Goal: Information Seeking & Learning: Learn about a topic

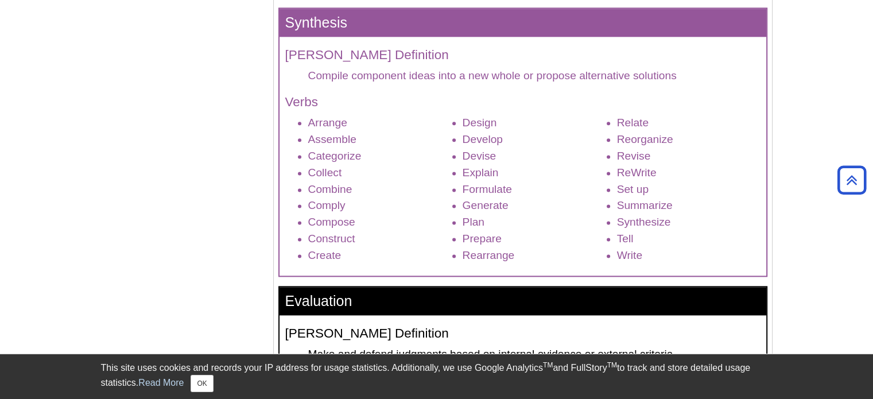
scroll to position [1490, 0]
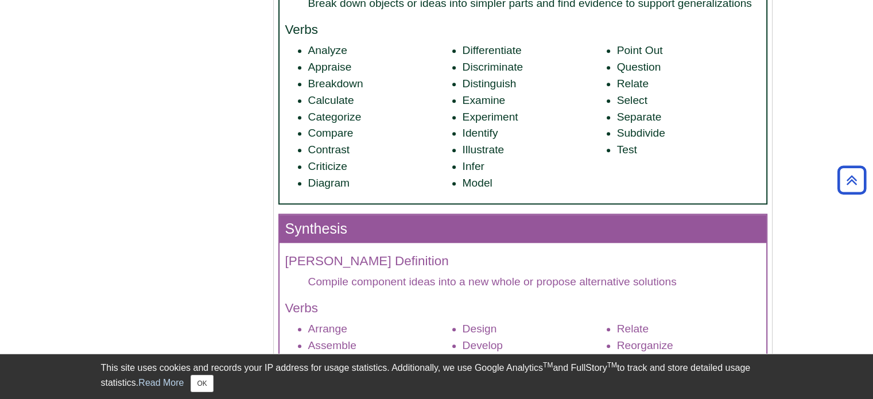
scroll to position [1281, 0]
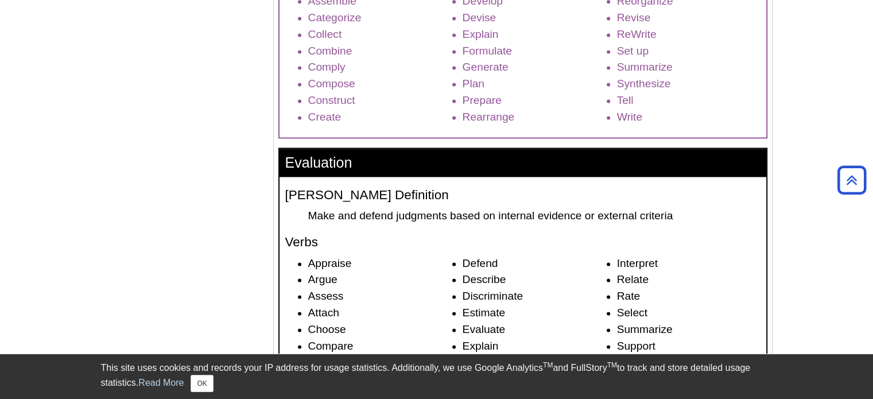
scroll to position [1632, 0]
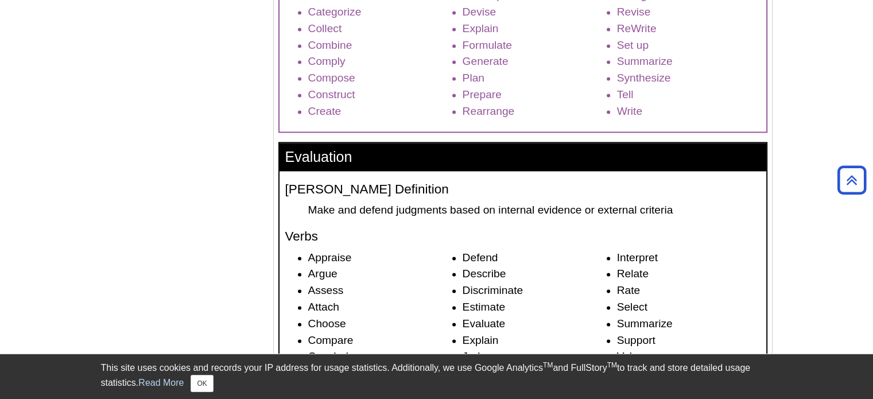
drag, startPoint x: 148, startPoint y: 2, endPoint x: 50, endPoint y: 143, distance: 172.0
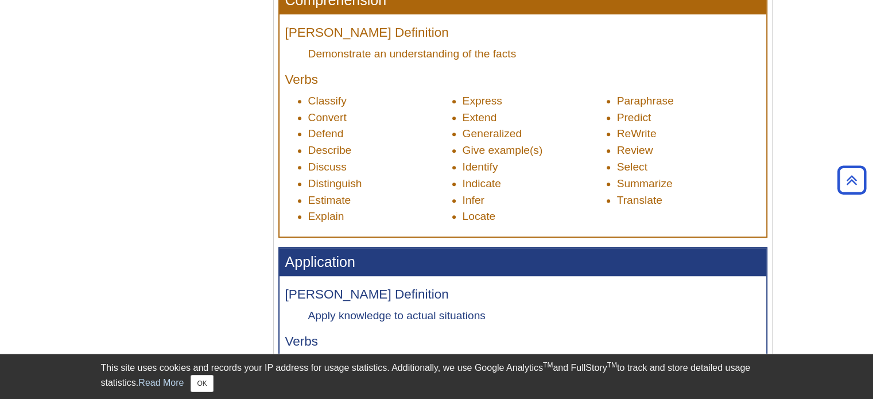
scroll to position [707, 0]
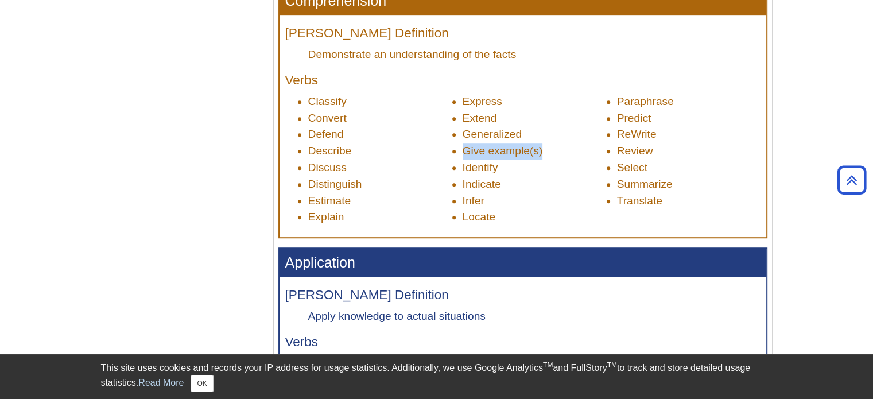
drag, startPoint x: 453, startPoint y: 150, endPoint x: 564, endPoint y: 156, distance: 112.1
click at [564, 156] on li "Give example(s)" at bounding box center [535, 151] width 144 height 17
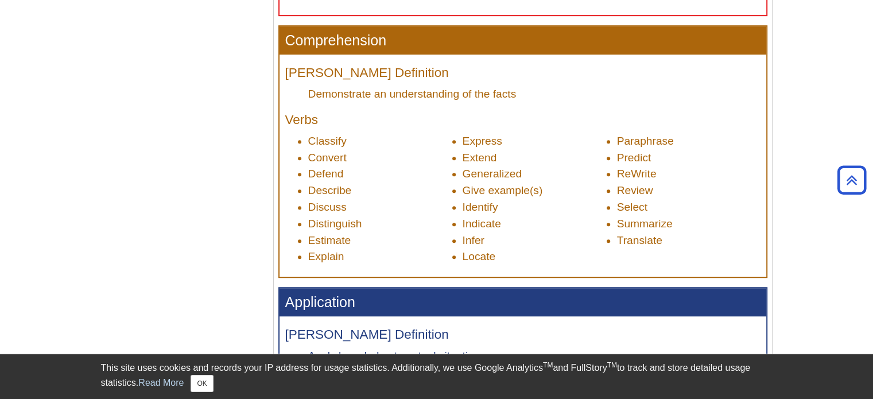
scroll to position [664, 0]
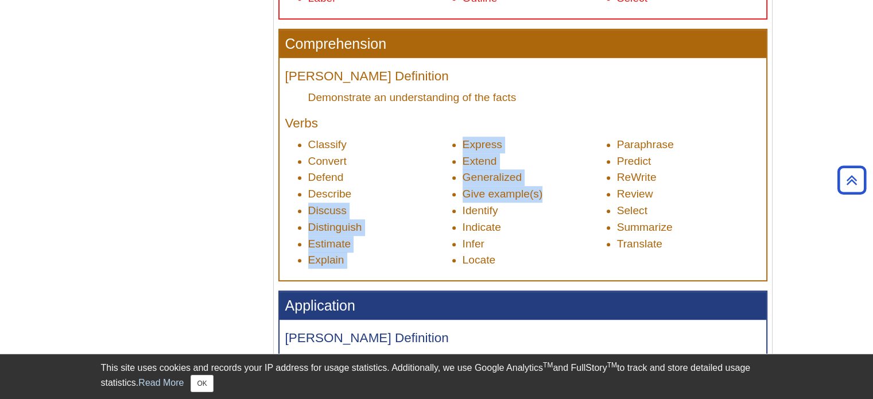
drag, startPoint x: 547, startPoint y: 194, endPoint x: 446, endPoint y: 194, distance: 100.5
click at [446, 194] on ul "Classify Convert Defend Describe Discuss Distinguish Estimate Explain Express E…" at bounding box center [522, 203] width 475 height 132
click at [446, 194] on li "Describe" at bounding box center [380, 194] width 144 height 17
drag, startPoint x: 446, startPoint y: 194, endPoint x: 560, endPoint y: 202, distance: 114.6
click at [560, 202] on ul "Classify Convert Defend Describe Discuss Distinguish Estimate Explain Express E…" at bounding box center [522, 203] width 475 height 132
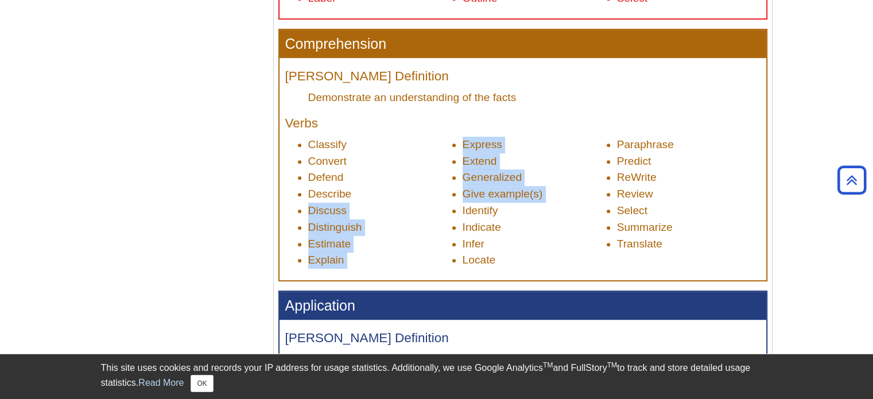
click at [560, 202] on li "Give example(s)" at bounding box center [535, 194] width 144 height 17
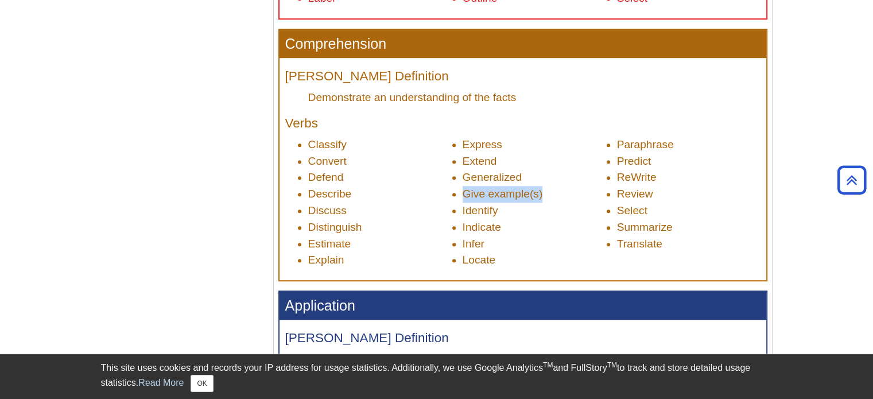
drag, startPoint x: 560, startPoint y: 202, endPoint x: 459, endPoint y: 197, distance: 101.2
click at [459, 197] on ul "Classify Convert Defend Describe Discuss Distinguish Estimate Explain Express E…" at bounding box center [522, 203] width 475 height 132
drag, startPoint x: 459, startPoint y: 197, endPoint x: 556, endPoint y: 192, distance: 96.6
click at [556, 192] on ul "Classify Convert Defend Describe Discuss Distinguish Estimate Explain Express E…" at bounding box center [522, 203] width 475 height 132
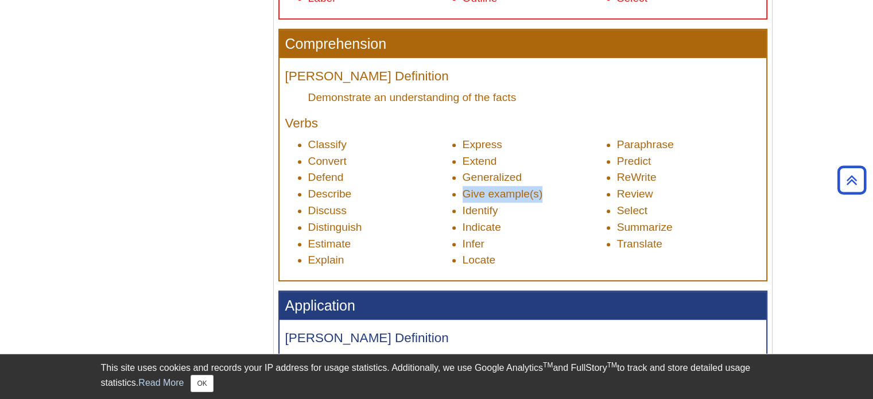
click at [556, 192] on li "Give example(s)" at bounding box center [535, 194] width 144 height 17
click at [381, 172] on li "Defend" at bounding box center [380, 177] width 144 height 17
click at [299, 122] on h4 "Verbs" at bounding box center [522, 124] width 475 height 14
click at [300, 80] on h4 "[PERSON_NAME] Definition" at bounding box center [522, 76] width 475 height 14
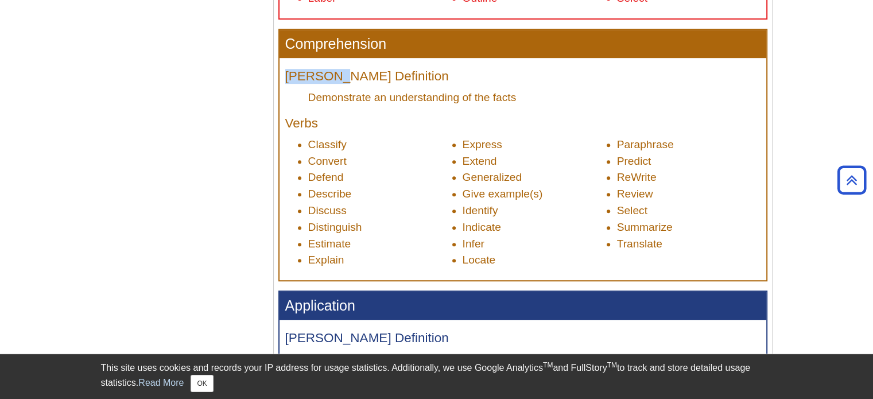
click at [300, 80] on h4 "[PERSON_NAME] Definition" at bounding box center [522, 76] width 475 height 14
click at [372, 79] on h4 "[PERSON_NAME] Definition" at bounding box center [522, 76] width 475 height 14
click at [341, 41] on h3 "Comprehension" at bounding box center [523, 44] width 487 height 28
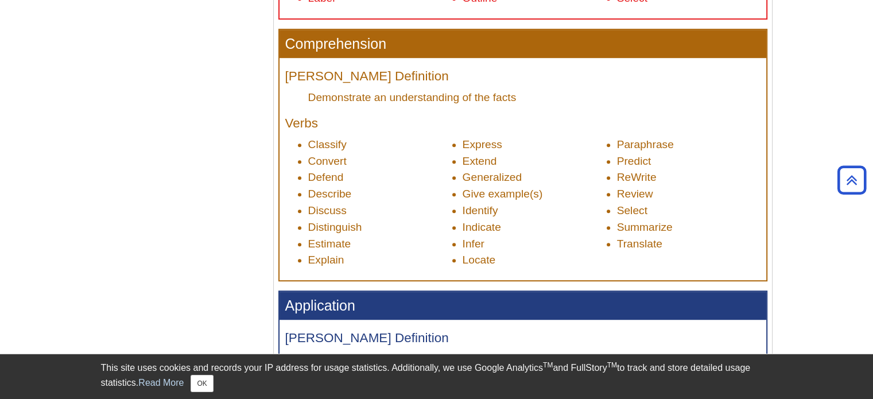
click at [357, 80] on h4 "[PERSON_NAME] Definition" at bounding box center [522, 76] width 475 height 14
click at [370, 132] on div "[PERSON_NAME] Definition Demonstrate an understanding of the facts Verbs Classi…" at bounding box center [523, 169] width 487 height 222
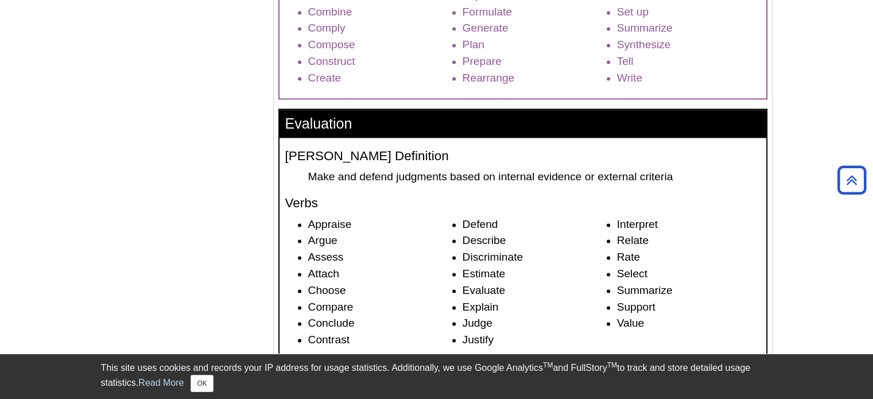
scroll to position [1666, 0]
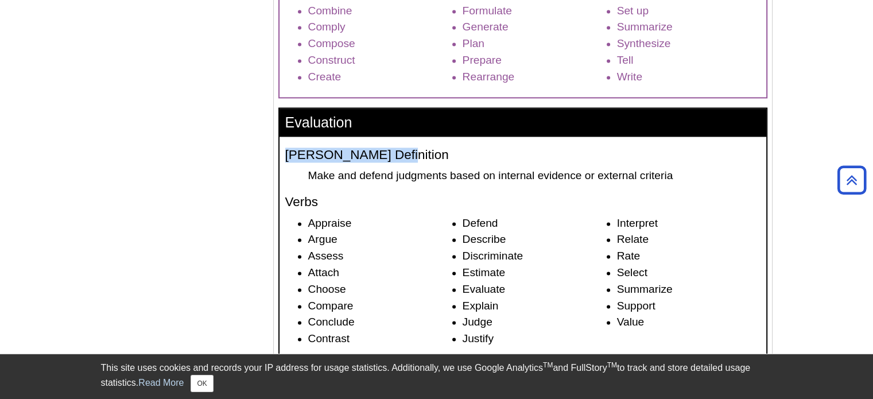
drag, startPoint x: 390, startPoint y: 156, endPoint x: 286, endPoint y: 157, distance: 104.5
click at [286, 157] on h4 "[PERSON_NAME] Definition" at bounding box center [522, 155] width 475 height 14
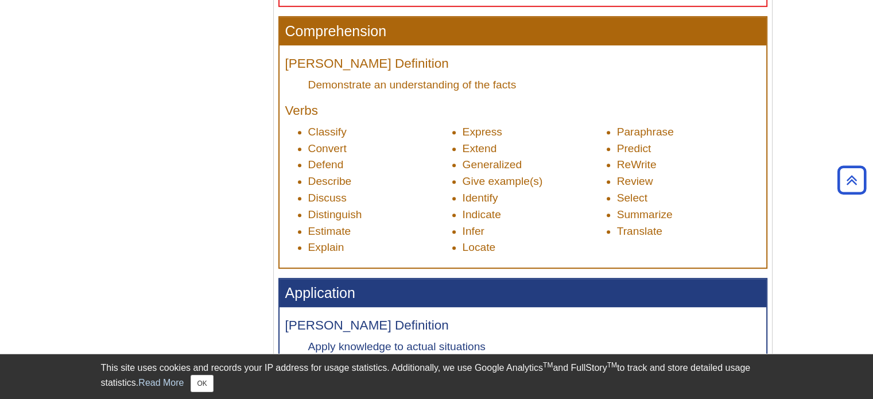
scroll to position [685, 0]
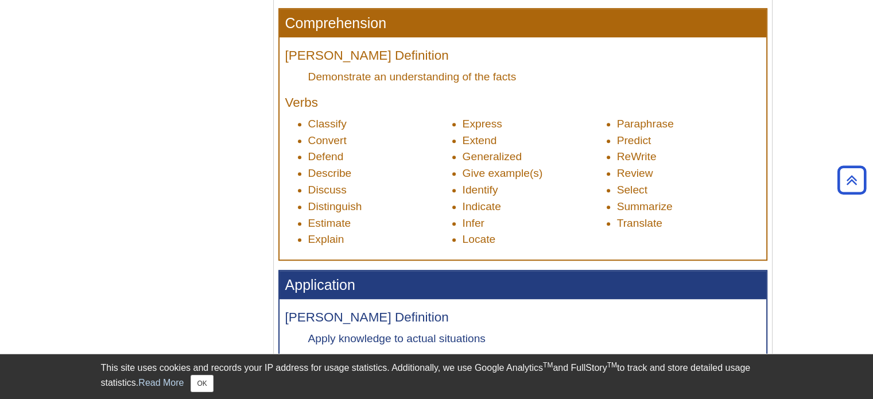
click at [540, 176] on li "Give example(s)" at bounding box center [535, 173] width 144 height 17
click at [538, 173] on li "Give example(s)" at bounding box center [535, 173] width 144 height 17
click at [538, 174] on li "Give example(s)" at bounding box center [535, 173] width 144 height 17
click at [535, 174] on li "Give example(s)" at bounding box center [535, 173] width 144 height 17
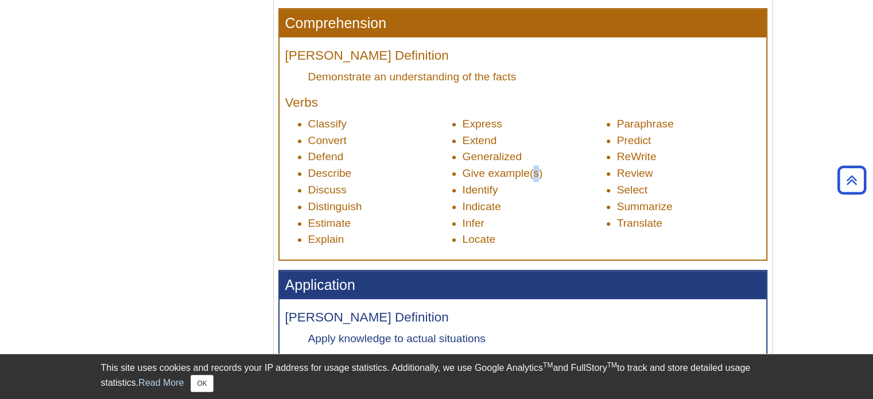
click at [535, 174] on li "Give example(s)" at bounding box center [535, 173] width 144 height 17
click at [498, 188] on li "Identify" at bounding box center [535, 190] width 144 height 17
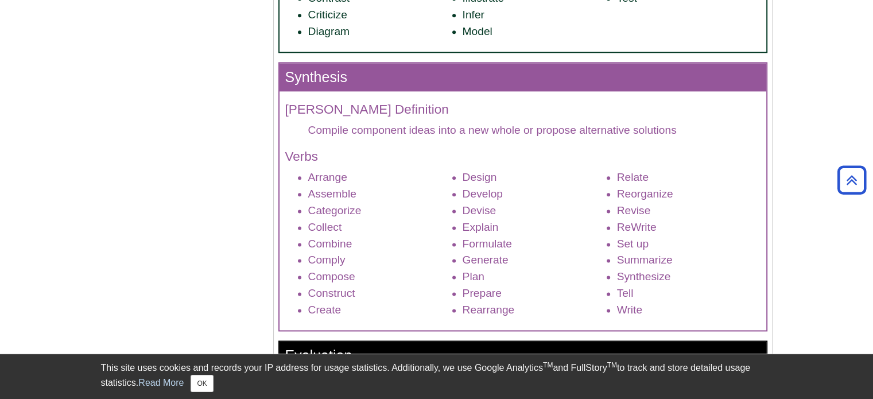
scroll to position [1429, 0]
